Goal: Book appointment/travel/reservation

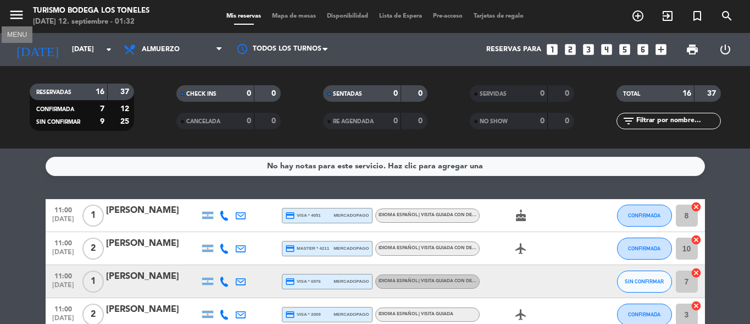
click at [22, 19] on icon "menu" at bounding box center [16, 15] width 16 height 16
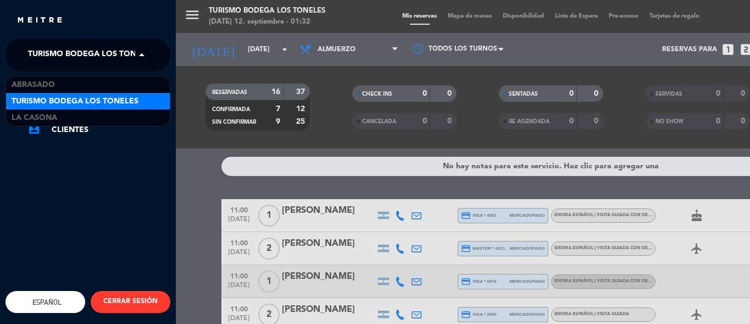
click at [135, 52] on span at bounding box center [144, 54] width 19 height 23
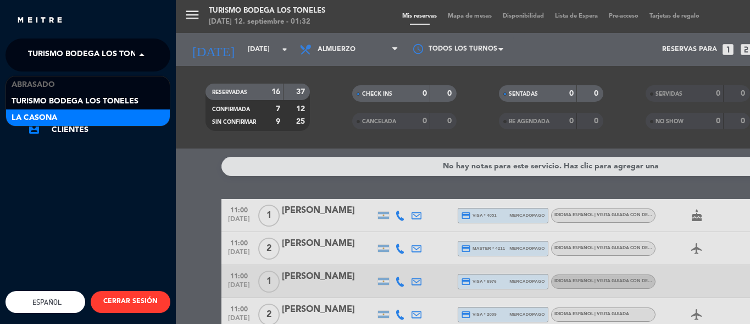
click at [117, 114] on div "La Casona" at bounding box center [88, 117] width 164 height 16
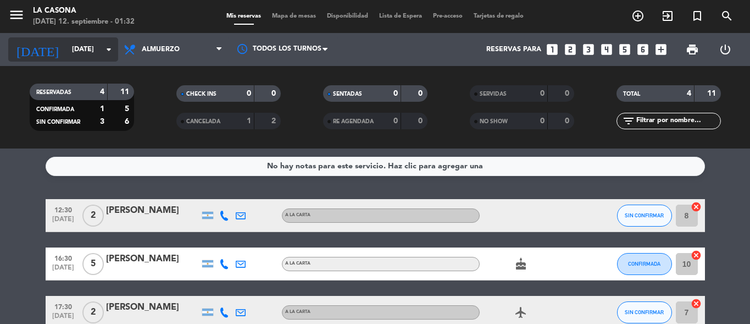
click at [94, 55] on input "[DATE]" at bounding box center [112, 49] width 93 height 19
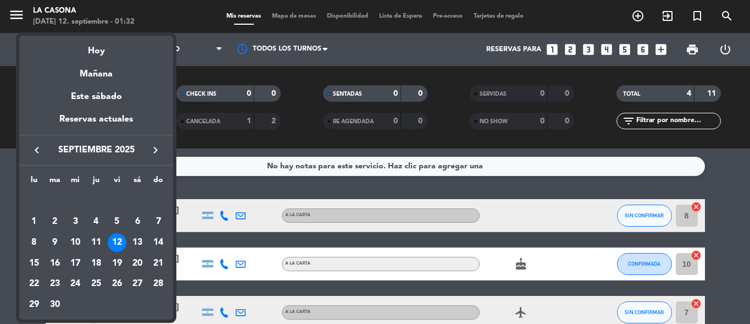
click at [194, 60] on div at bounding box center [375, 162] width 750 height 324
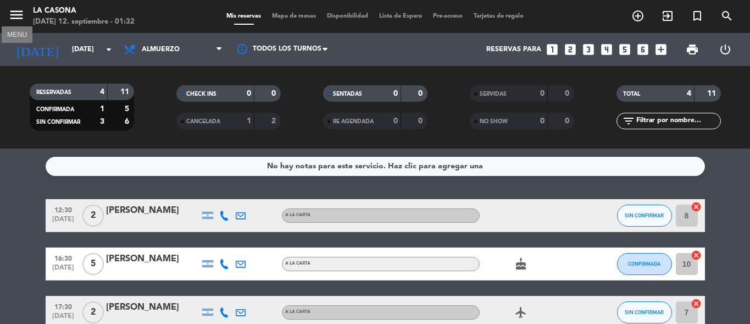
click at [16, 13] on icon "menu" at bounding box center [16, 15] width 16 height 16
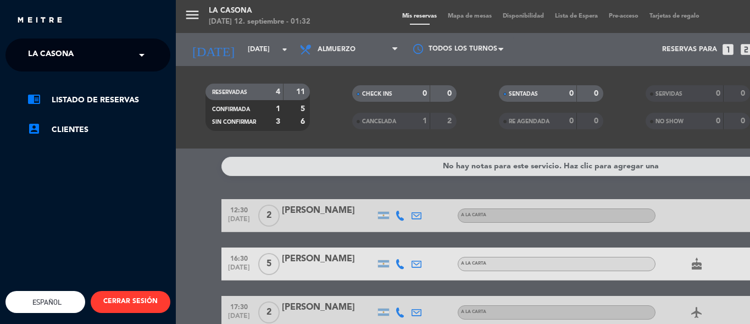
click at [144, 57] on span at bounding box center [144, 54] width 19 height 23
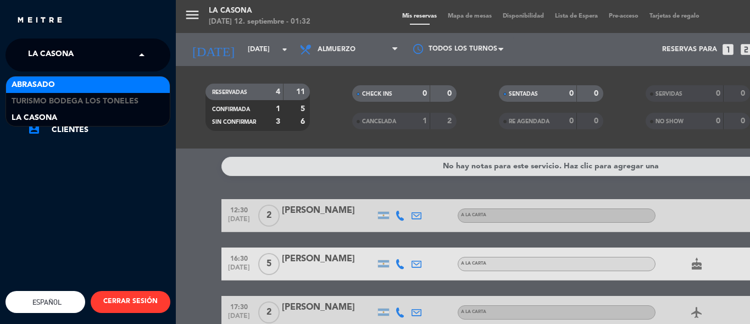
click at [129, 92] on div "Abrasado" at bounding box center [88, 84] width 164 height 16
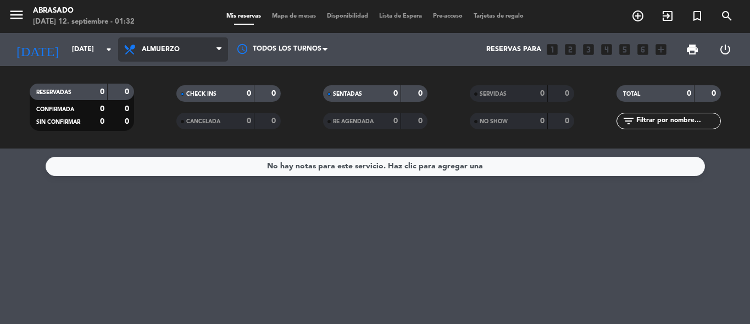
click at [187, 52] on span "Almuerzo" at bounding box center [173, 49] width 110 height 24
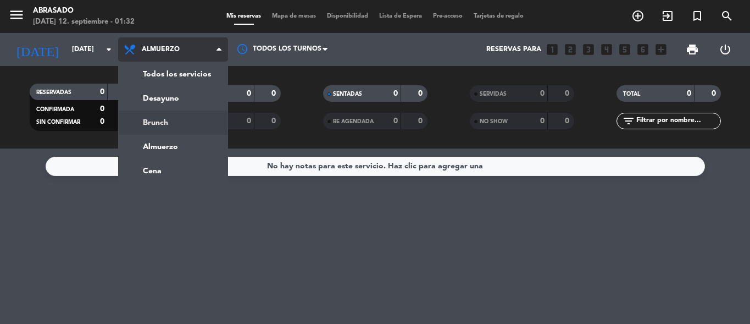
click at [172, 118] on div "menu Abrasado [DATE] 12. septiembre - 01:32 Mis reservas Mapa de mesas Disponib…" at bounding box center [375, 74] width 750 height 148
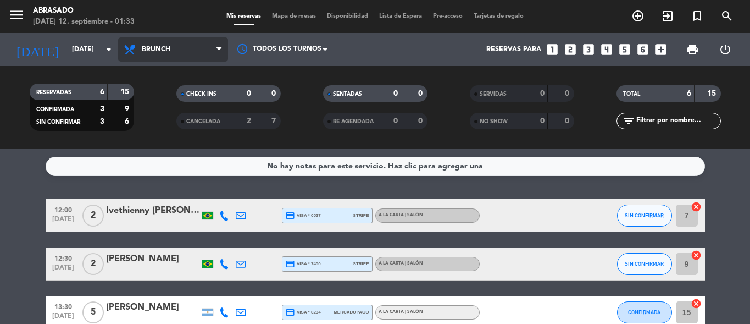
click at [183, 58] on span "Brunch" at bounding box center [173, 49] width 110 height 24
click at [160, 163] on ng-component "menu Abrasado [DATE] 12. septiembre - 01:33 Mis reservas Mapa de mesas Disponib…" at bounding box center [375, 162] width 750 height 324
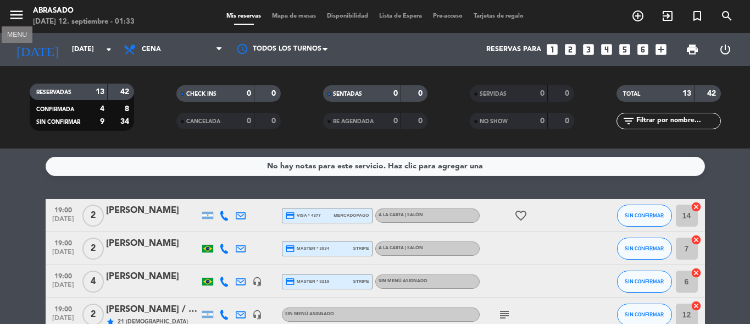
click at [11, 21] on icon "menu" at bounding box center [16, 15] width 16 height 16
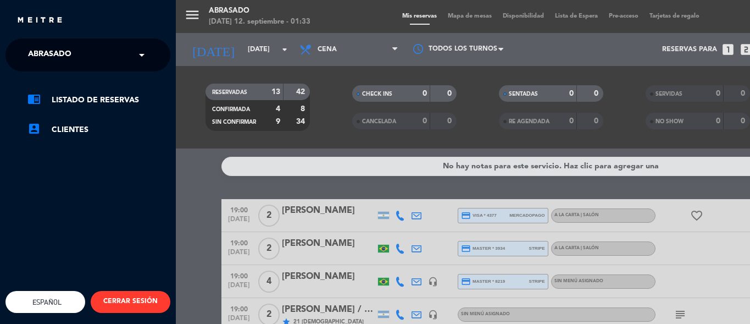
click at [137, 60] on span at bounding box center [144, 54] width 19 height 23
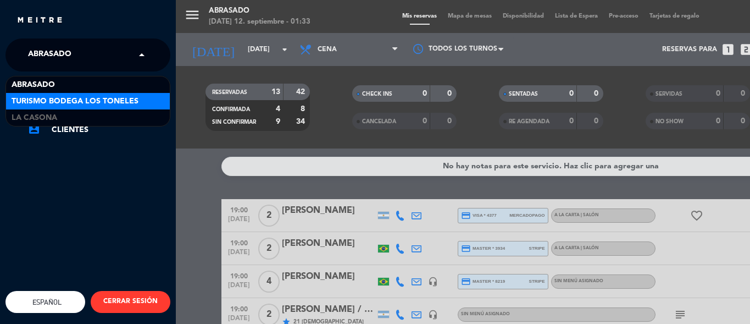
click at [108, 100] on span "Turismo Bodega Los Toneles" at bounding box center [75, 101] width 127 height 13
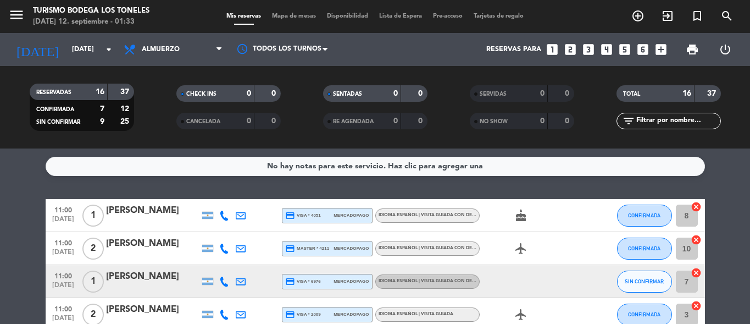
click at [30, 14] on span "menu" at bounding box center [20, 17] width 25 height 26
click at [9, 18] on icon "menu" at bounding box center [16, 15] width 16 height 16
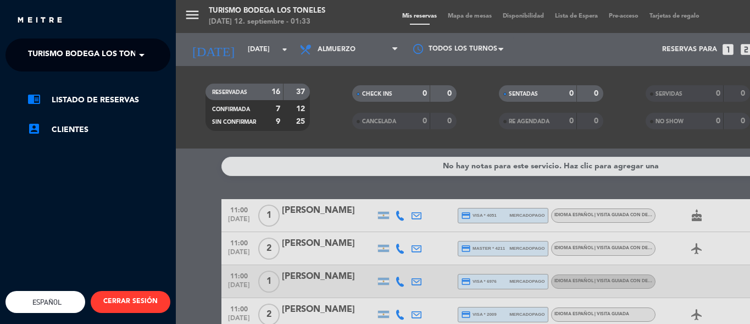
click at [135, 59] on span at bounding box center [144, 54] width 19 height 23
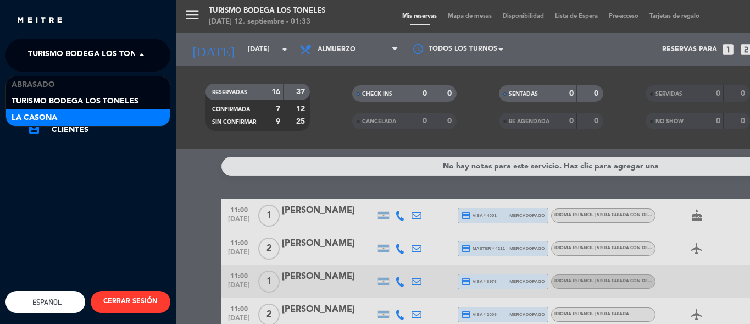
click at [103, 117] on div "La Casona" at bounding box center [88, 117] width 164 height 16
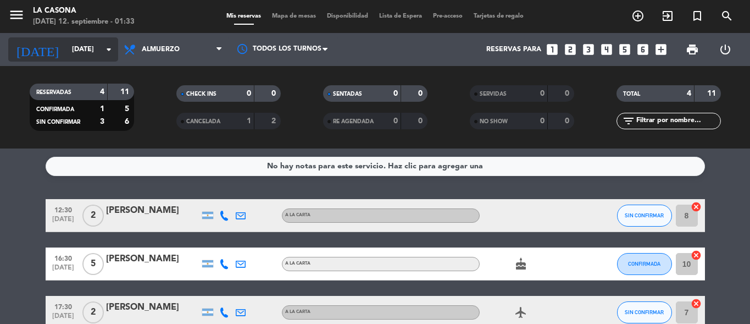
click at [109, 48] on icon "arrow_drop_down" at bounding box center [108, 49] width 13 height 13
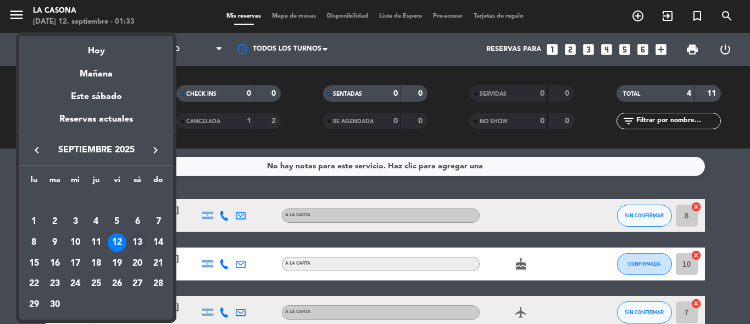
click at [144, 238] on div "13" at bounding box center [137, 242] width 19 height 19
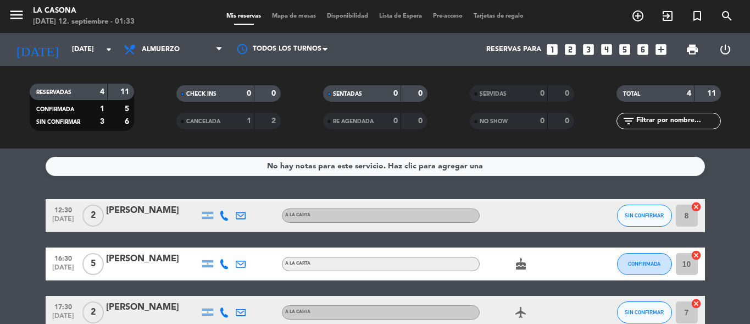
type input "[DATE]"
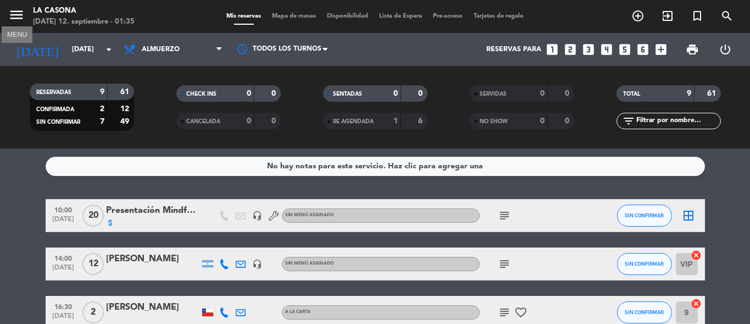
click at [17, 16] on icon "menu" at bounding box center [16, 15] width 16 height 16
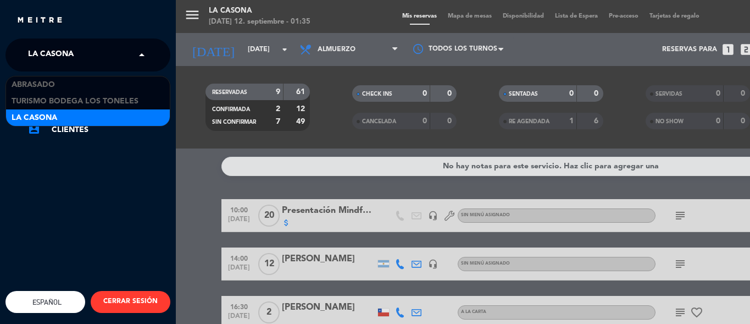
click at [146, 54] on span at bounding box center [144, 54] width 19 height 23
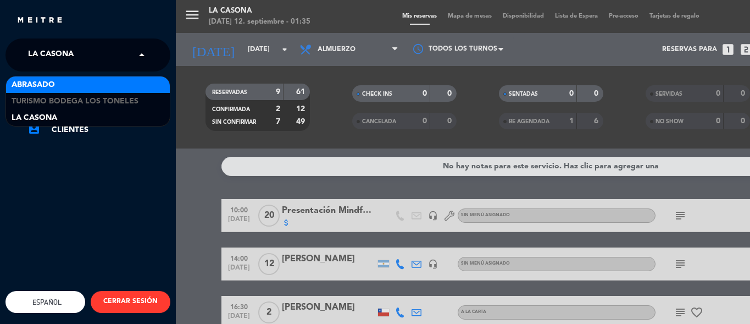
click at [131, 87] on div "Abrasado" at bounding box center [88, 84] width 164 height 16
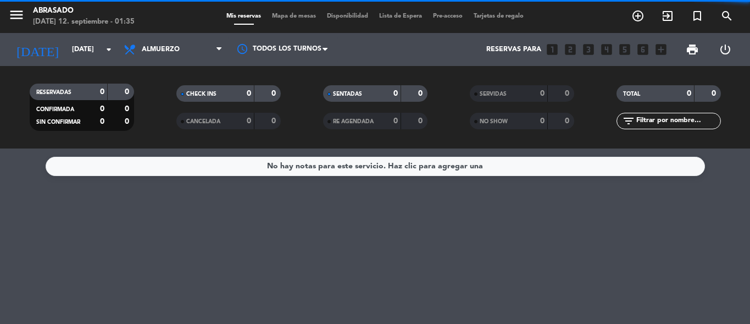
click at [191, 54] on span "Almuerzo" at bounding box center [173, 49] width 110 height 24
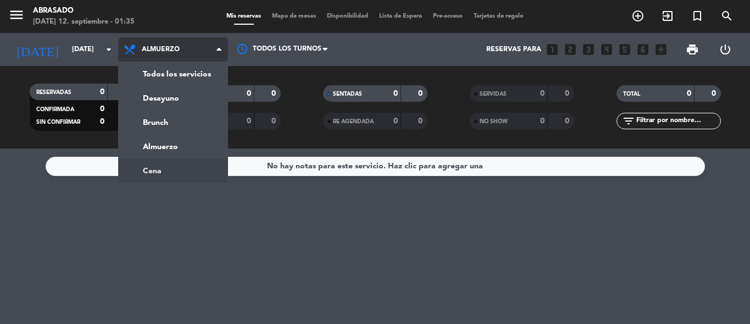
click at [161, 170] on ng-component "menu Abrasado [DATE] 12. septiembre - 01:35 Mis reservas Mapa de mesas Disponib…" at bounding box center [375, 162] width 750 height 324
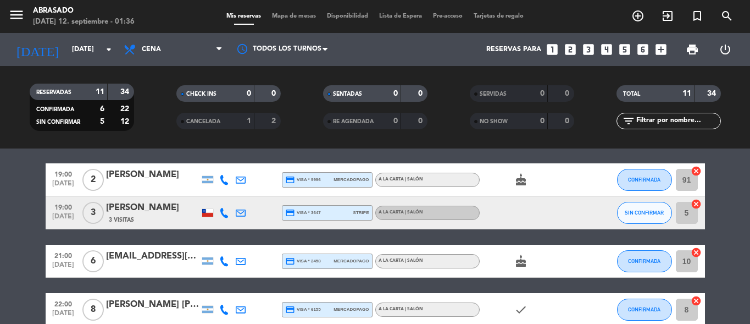
scroll to position [55, 0]
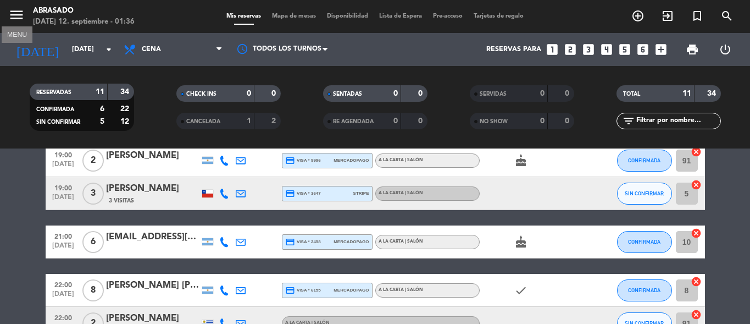
click at [18, 12] on icon "menu" at bounding box center [16, 15] width 16 height 16
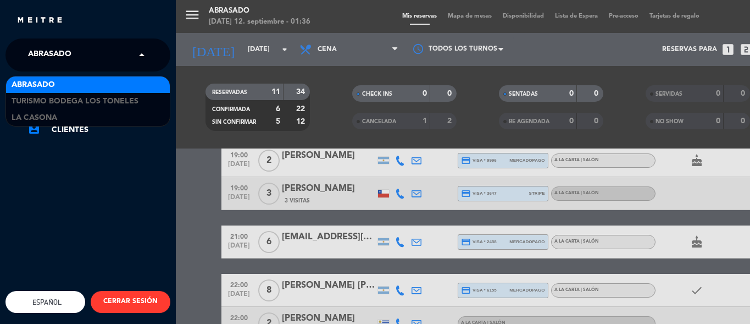
click at [140, 52] on span at bounding box center [144, 54] width 19 height 23
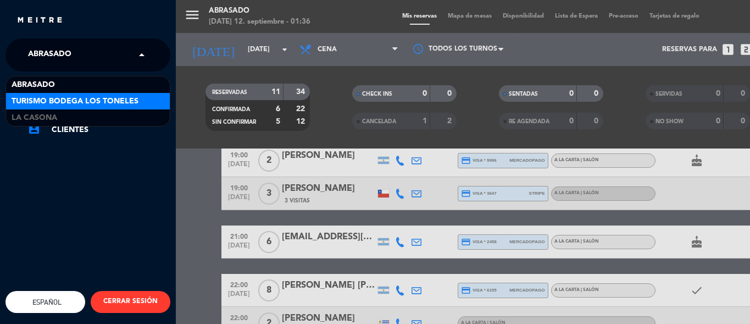
click at [101, 102] on span "Turismo Bodega Los Toneles" at bounding box center [75, 101] width 127 height 13
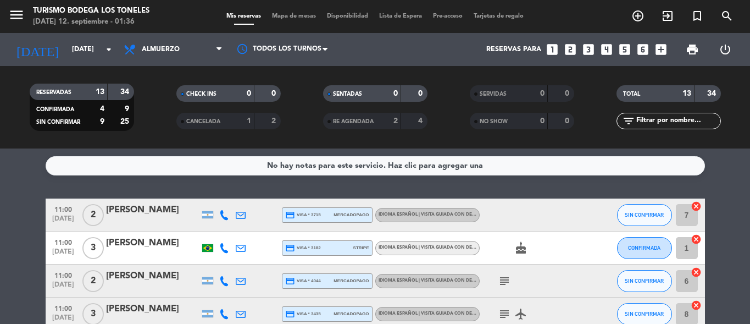
scroll to position [0, 0]
